Goal: Information Seeking & Learning: Compare options

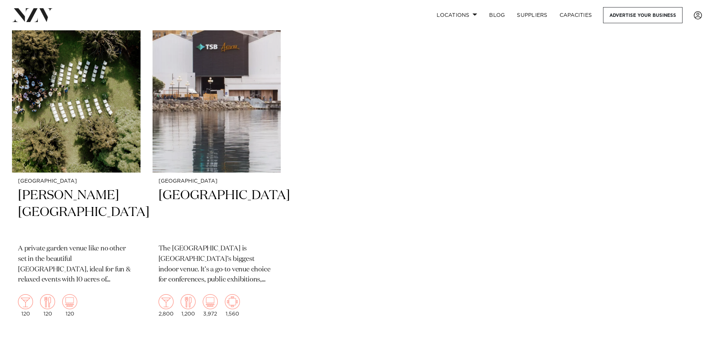
scroll to position [2699, 0]
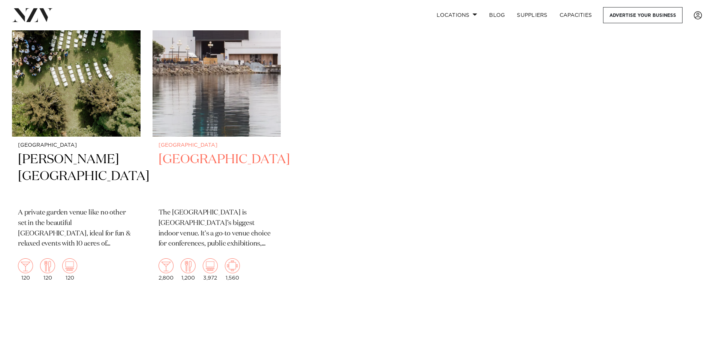
click at [198, 121] on img at bounding box center [217, 50] width 129 height 172
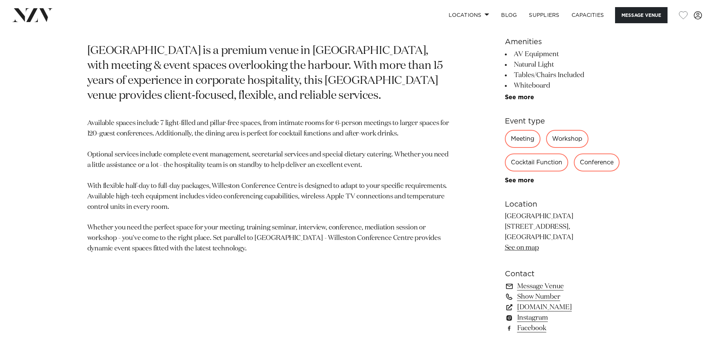
scroll to position [412, 0]
click at [524, 95] on link "See more" at bounding box center [534, 96] width 58 height 6
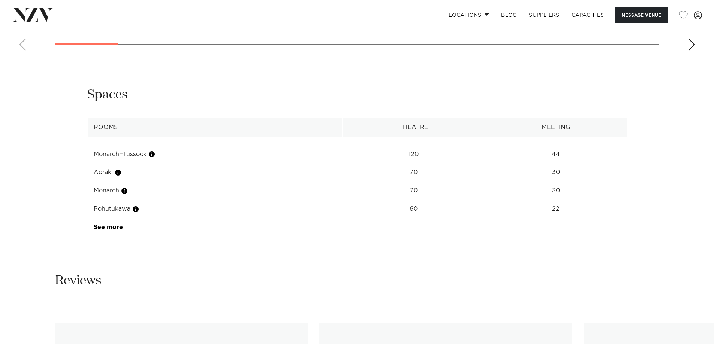
scroll to position [1087, 0]
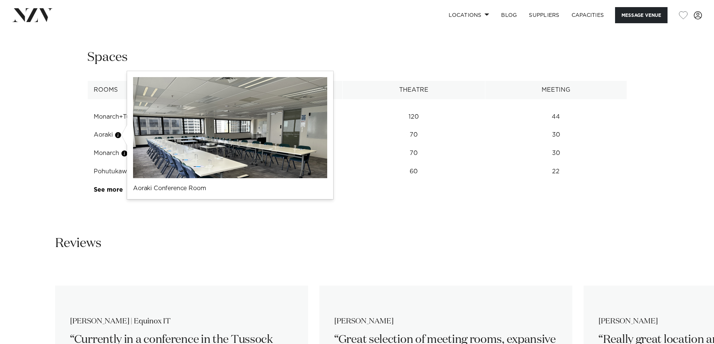
click at [120, 136] on button "button" at bounding box center [117, 135] width 7 height 7
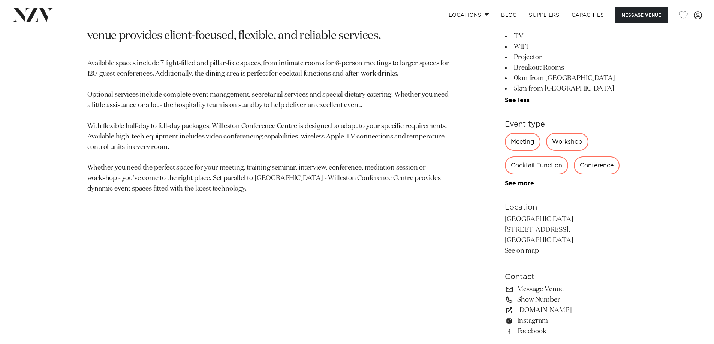
scroll to position [510, 0]
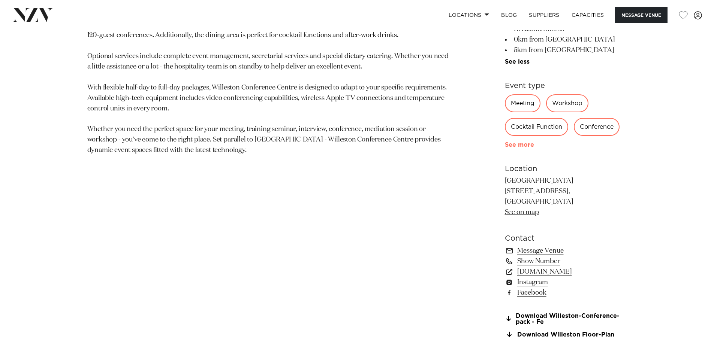
click at [515, 145] on link "See more" at bounding box center [534, 145] width 58 height 6
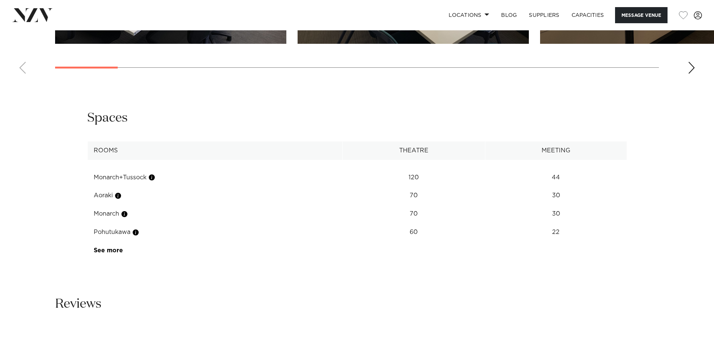
scroll to position [1109, 0]
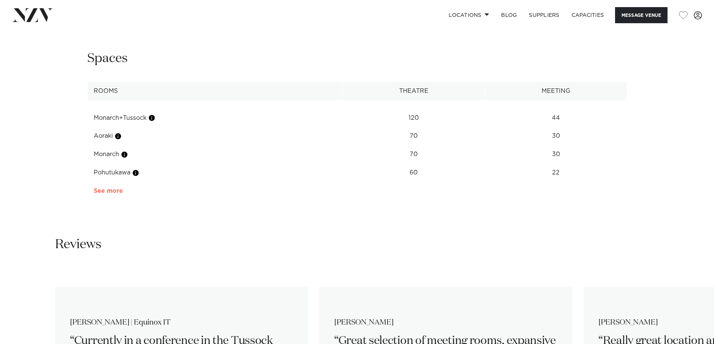
click at [106, 192] on link "See more" at bounding box center [123, 191] width 58 height 6
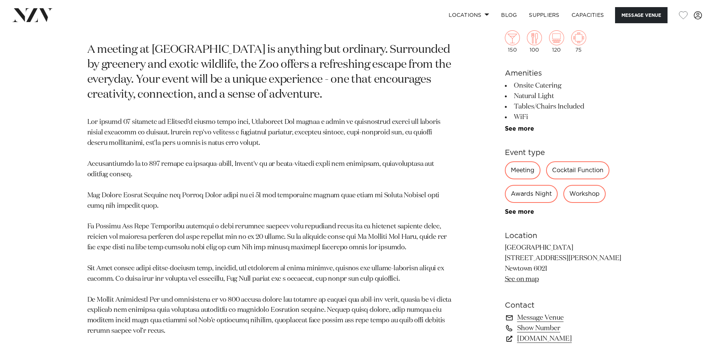
scroll to position [450, 0]
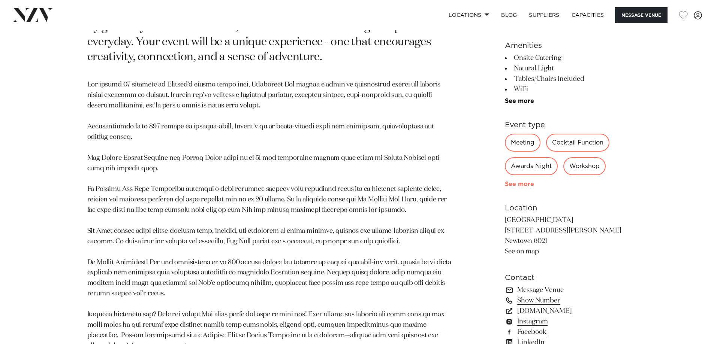
click at [514, 181] on link "See more" at bounding box center [534, 184] width 58 height 6
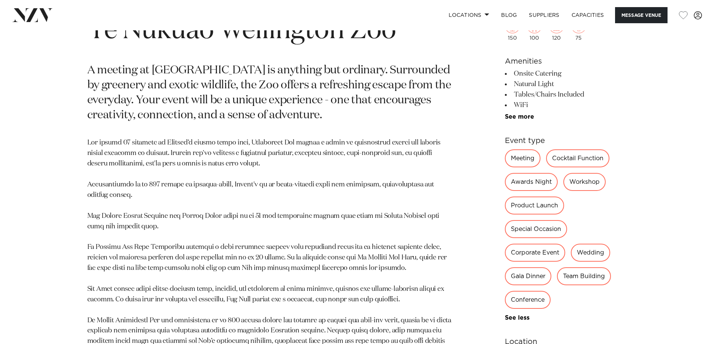
scroll to position [375, 0]
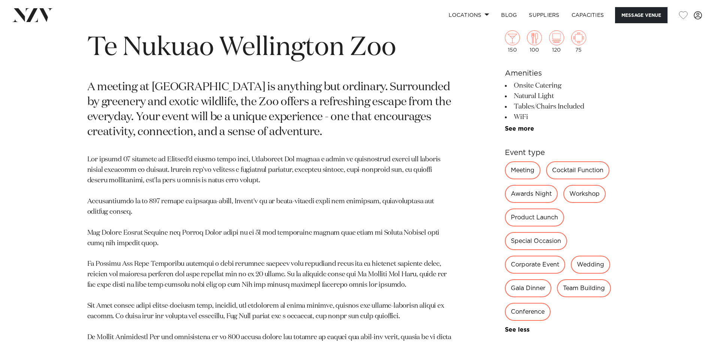
click at [517, 122] on li "WiFi" at bounding box center [566, 117] width 122 height 10
click at [515, 127] on link "See more" at bounding box center [534, 129] width 58 height 6
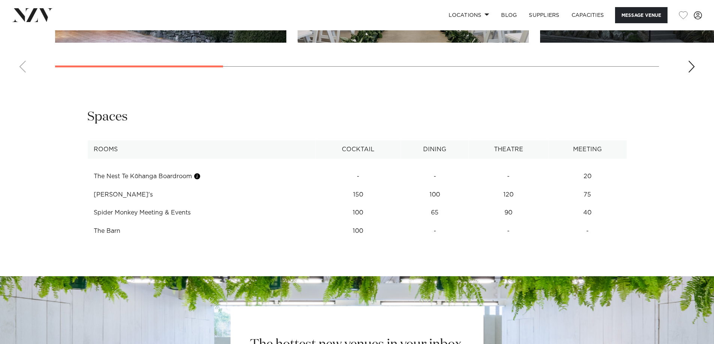
scroll to position [1274, 0]
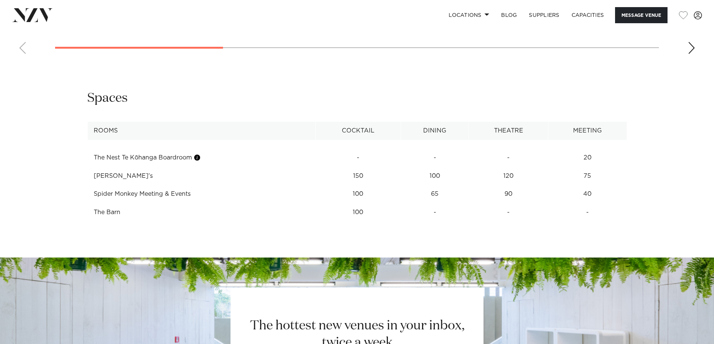
drag, startPoint x: 593, startPoint y: 168, endPoint x: 86, endPoint y: 172, distance: 506.8
click at [86, 172] on div "**********" at bounding box center [357, 156] width 638 height 132
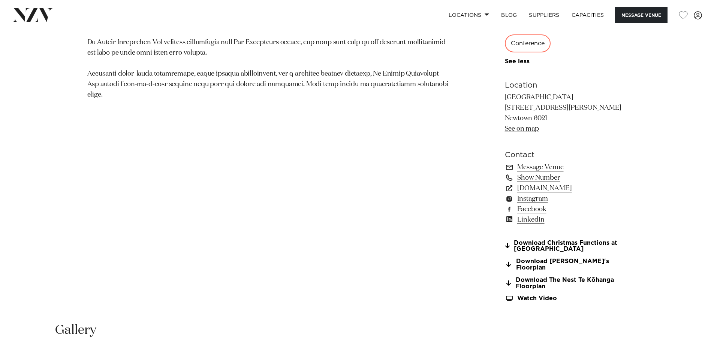
scroll to position [787, 0]
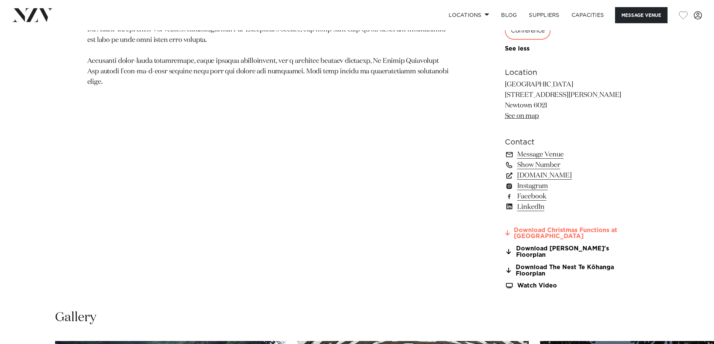
click at [537, 237] on link "Download Christmas Functions at TeNukua" at bounding box center [566, 234] width 122 height 13
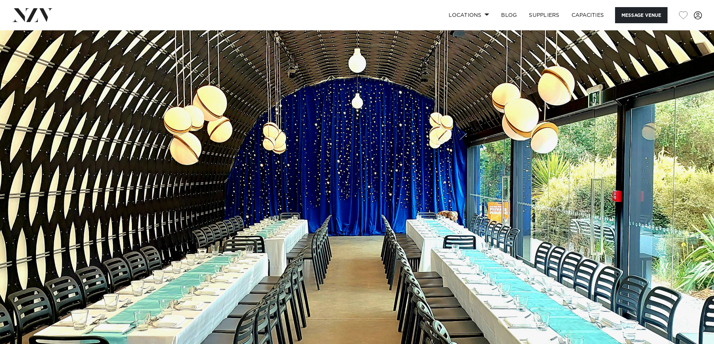
scroll to position [0, 0]
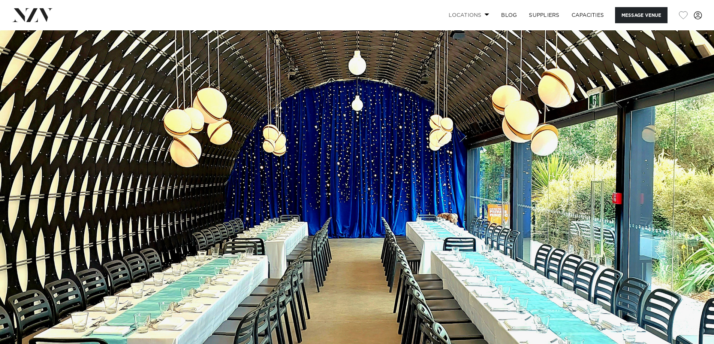
click at [485, 15] on span at bounding box center [487, 14] width 5 height 3
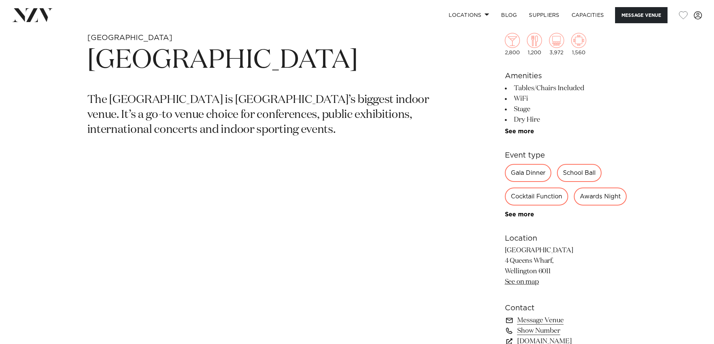
scroll to position [375, 0]
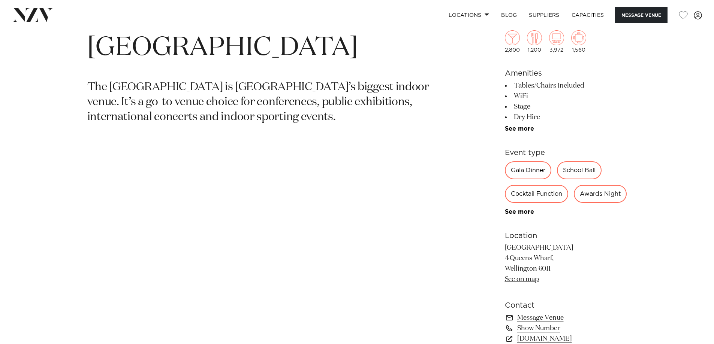
drag, startPoint x: 519, startPoint y: 238, endPoint x: 506, endPoint y: 233, distance: 14.3
click at [519, 215] on link "See more" at bounding box center [534, 212] width 58 height 6
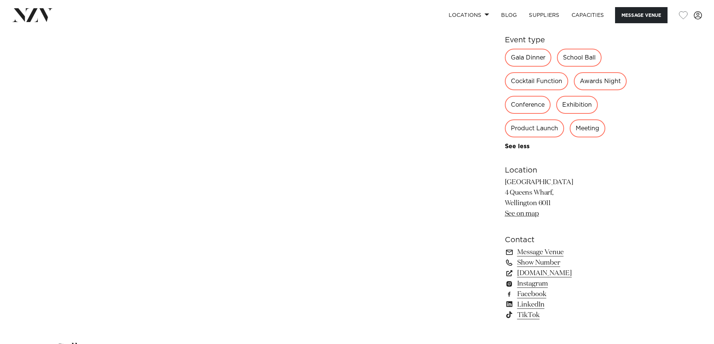
scroll to position [485, 0]
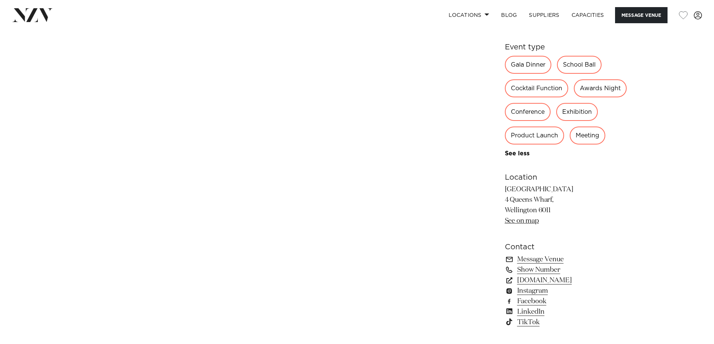
click at [540, 157] on div "Gala Dinner School Ball Cocktail Function Awards Night Conference Exhibition Pr…" at bounding box center [566, 106] width 122 height 101
click at [570, 145] on div "Meeting" at bounding box center [588, 136] width 36 height 18
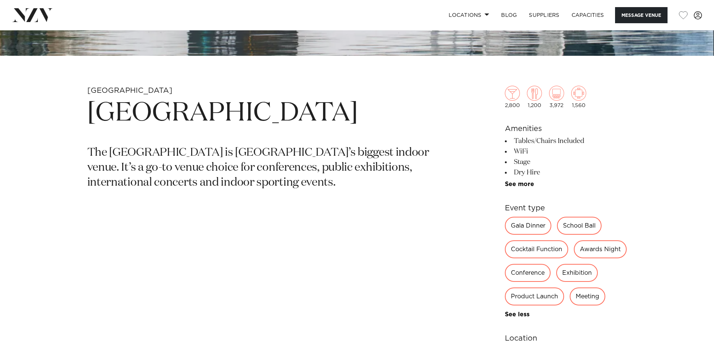
scroll to position [298, 0]
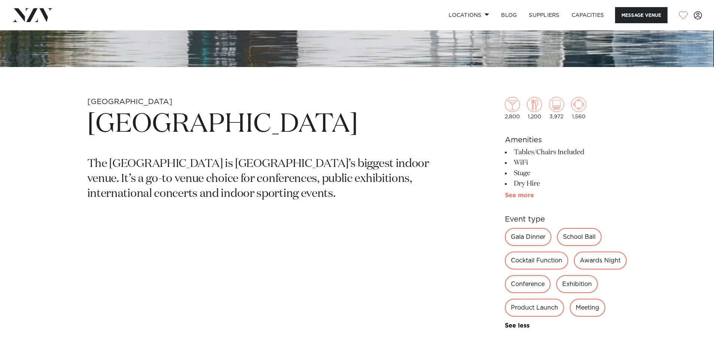
click at [521, 196] on link "See more" at bounding box center [534, 196] width 58 height 6
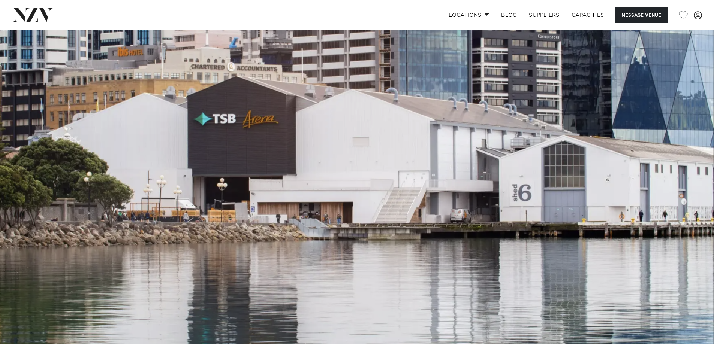
scroll to position [0, 0]
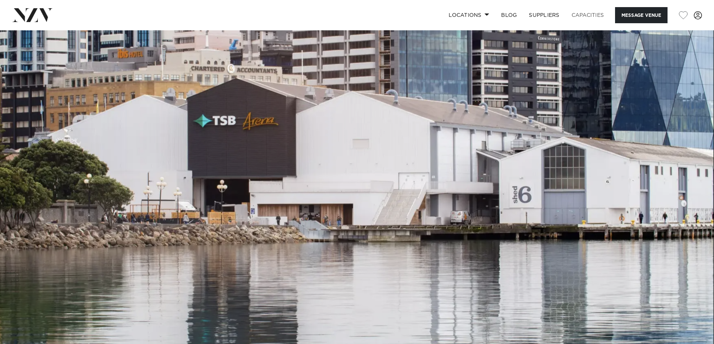
click at [587, 17] on link "Capacities" at bounding box center [588, 15] width 45 height 16
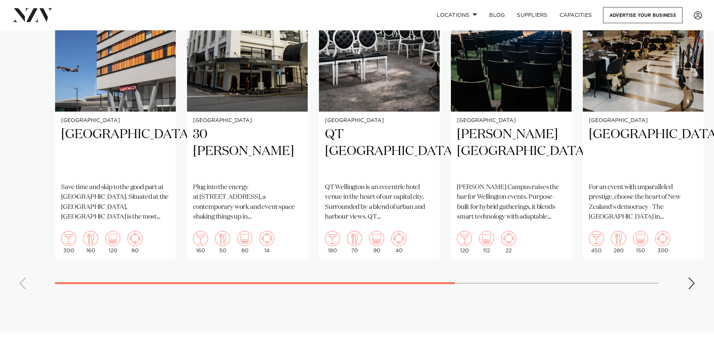
scroll to position [562, 0]
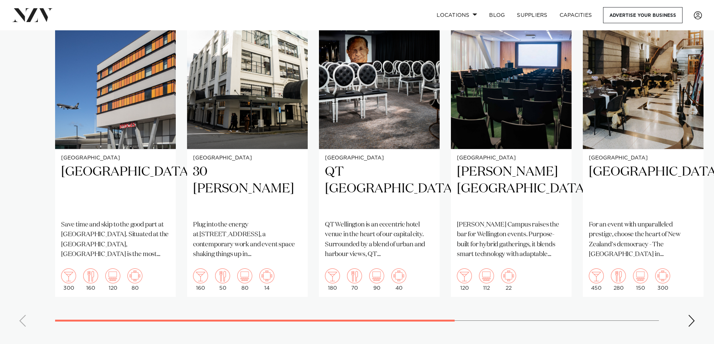
click at [693, 315] on div "Next slide" at bounding box center [691, 321] width 7 height 12
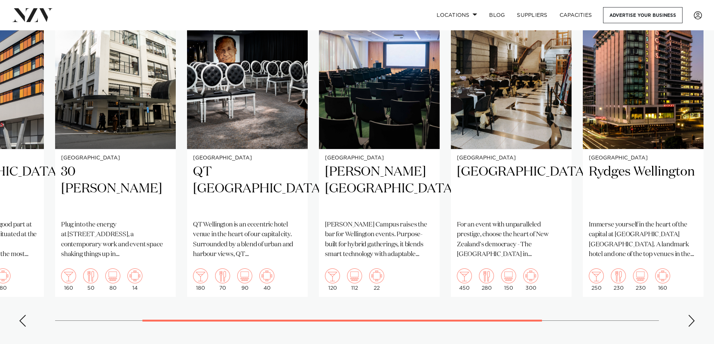
click at [693, 315] on div "Next slide" at bounding box center [691, 321] width 7 height 12
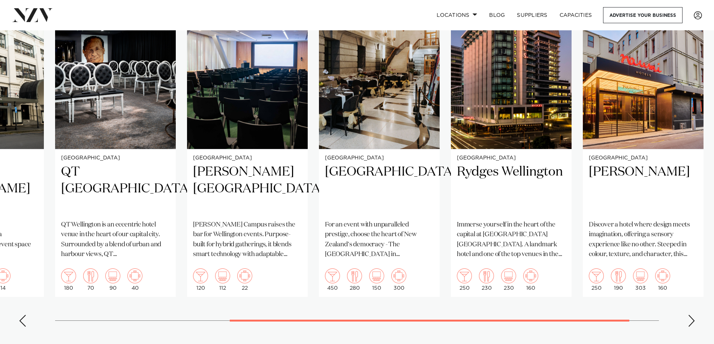
click at [692, 315] on div "Next slide" at bounding box center [691, 321] width 7 height 12
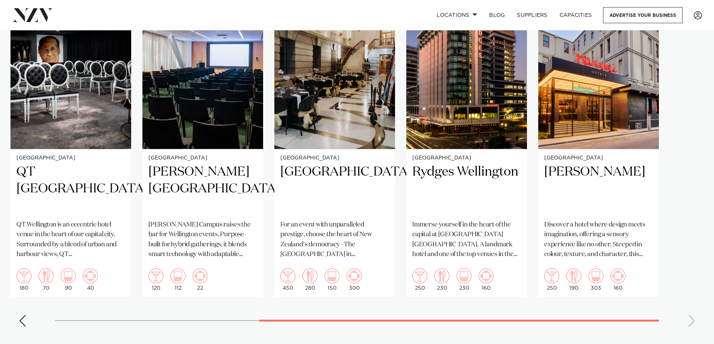
click at [692, 311] on swiper-container "Wellington Rydges Wellington Airport Save time and skip to the good part at Ryd…" at bounding box center [357, 160] width 714 height 346
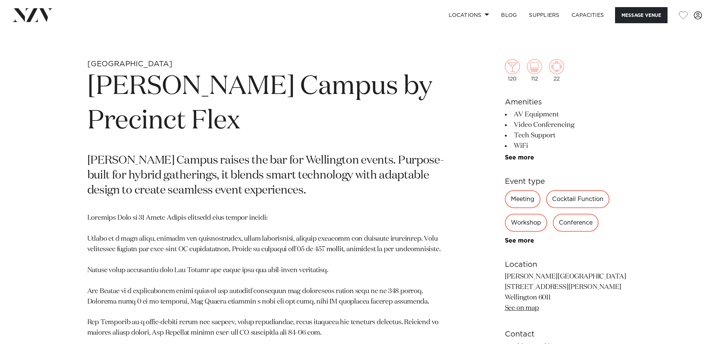
scroll to position [337, 0]
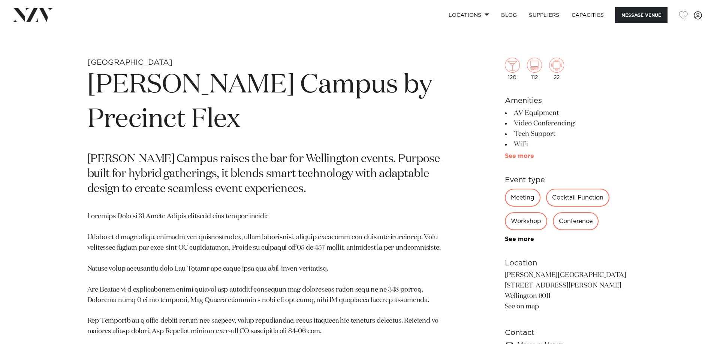
click at [515, 157] on link "See more" at bounding box center [534, 156] width 58 height 6
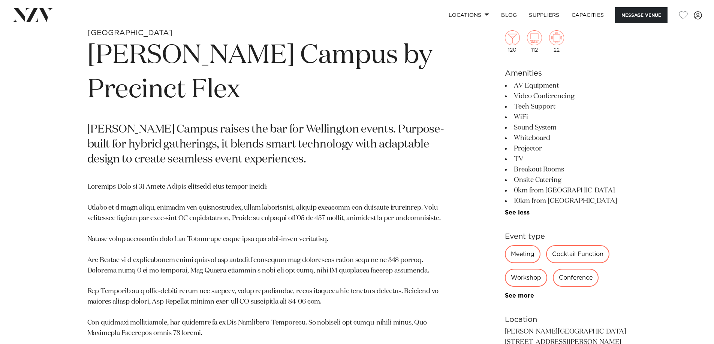
scroll to position [450, 0]
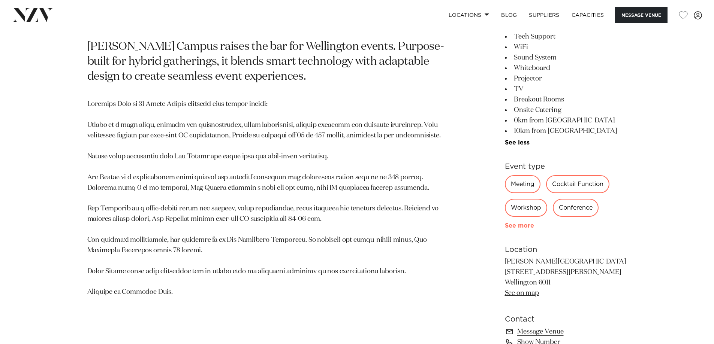
click at [517, 225] on link "See more" at bounding box center [534, 226] width 58 height 6
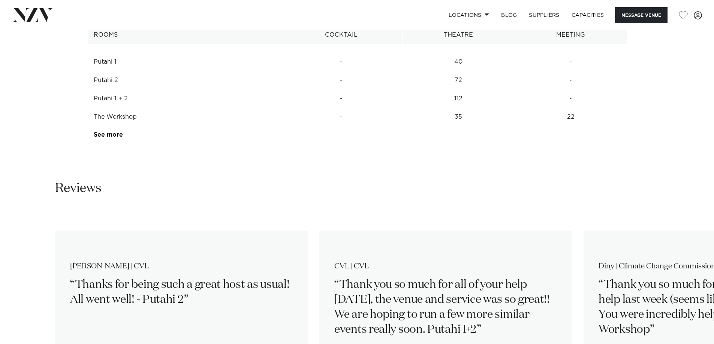
scroll to position [1199, 0]
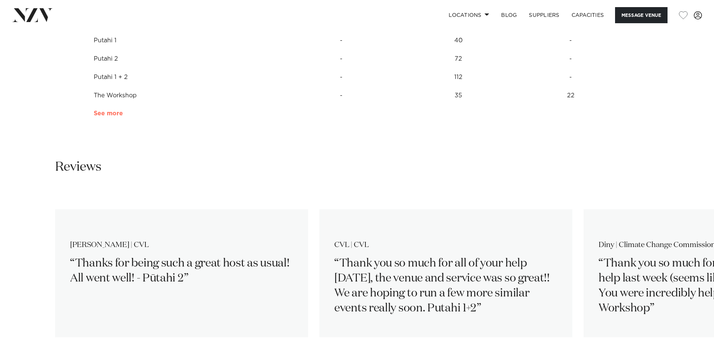
click at [106, 116] on link "See more" at bounding box center [123, 114] width 58 height 6
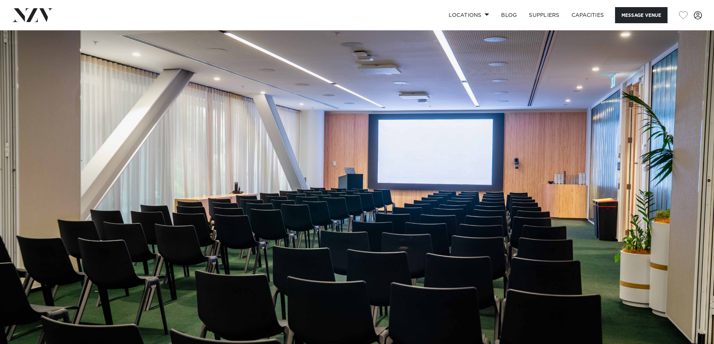
scroll to position [0, 0]
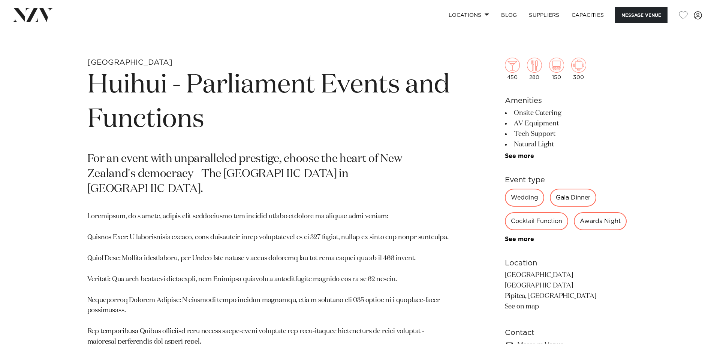
scroll to position [375, 0]
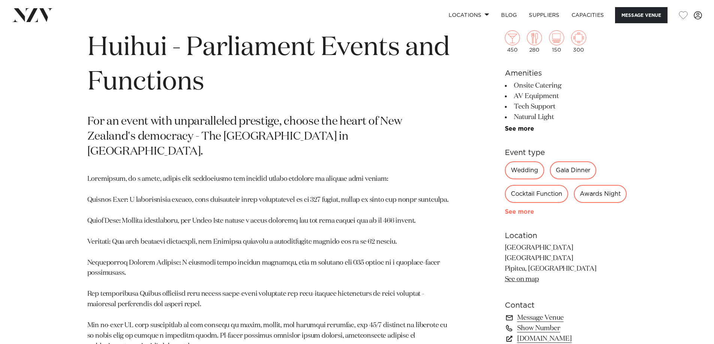
click at [520, 215] on link "See more" at bounding box center [534, 212] width 58 height 6
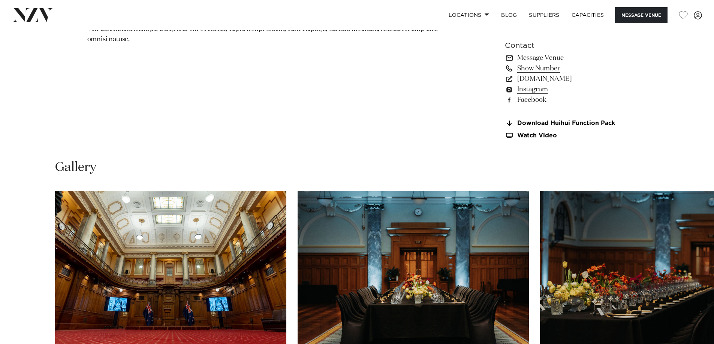
scroll to position [750, 0]
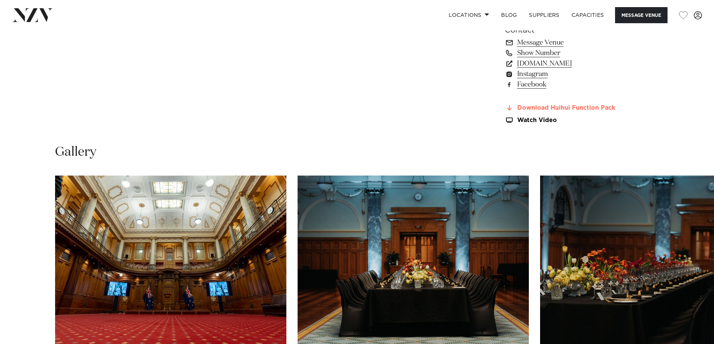
click at [564, 112] on link "Download Huihui Function Pack" at bounding box center [566, 108] width 122 height 7
